Goal: Find specific page/section: Find specific page/section

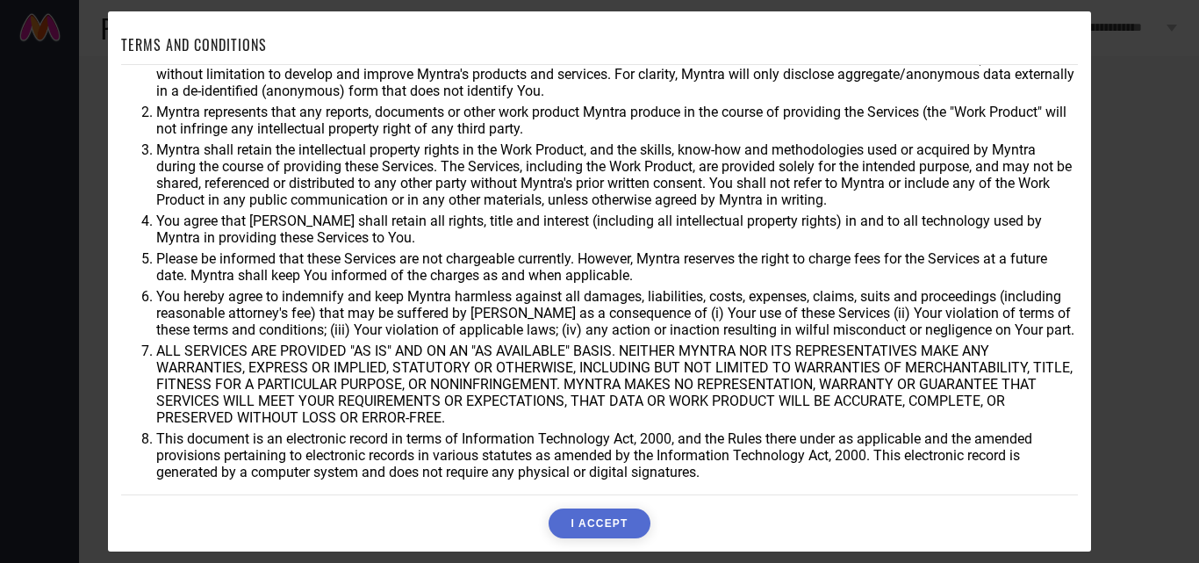
scroll to position [47, 0]
click at [601, 519] on button "I ACCEPT" at bounding box center [599, 523] width 101 height 30
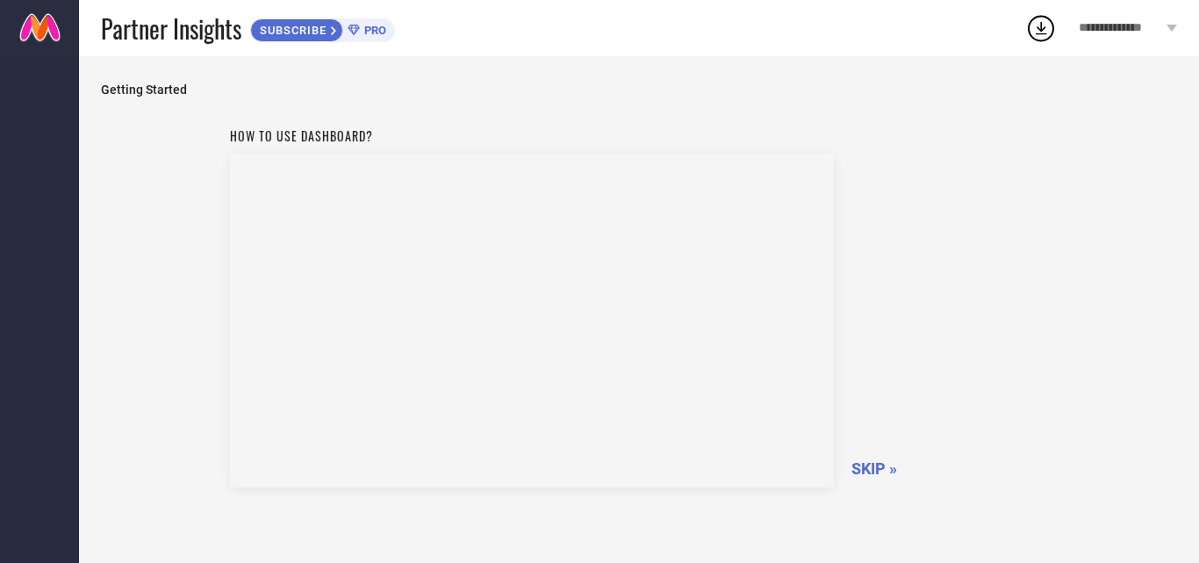
click at [877, 464] on span "SKIP »" at bounding box center [875, 468] width 46 height 18
